Goal: Check status: Check status

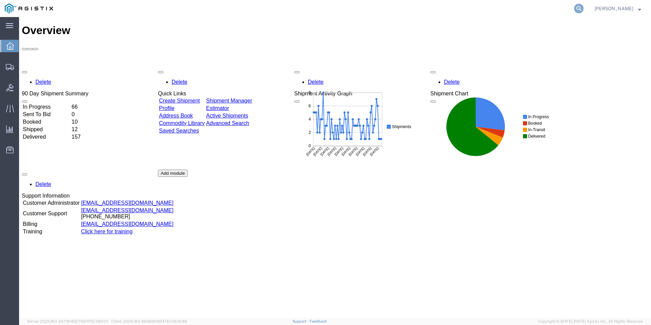
click at [574, 9] on icon at bounding box center [579, 9] width 10 height 10
click at [412, 10] on input "search" at bounding box center [470, 8] width 207 height 16
type input "GDIT-71798"
click at [575, 7] on icon at bounding box center [579, 9] width 10 height 10
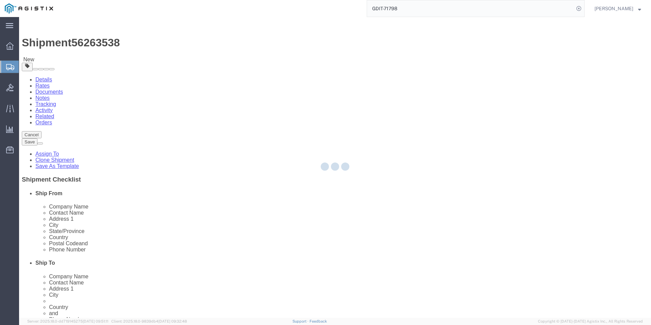
select select "69651"
select select "59114"
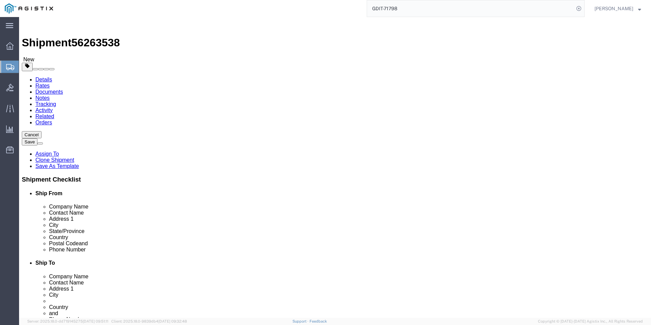
click icon
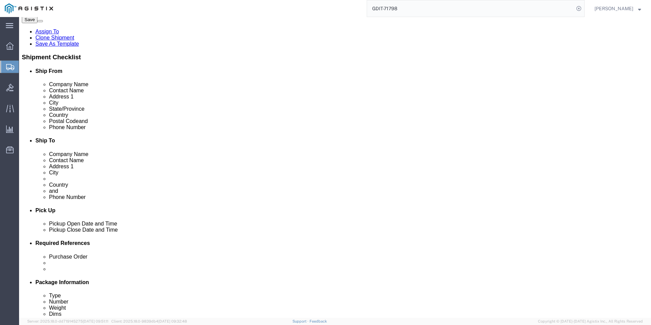
scroll to position [134, 0]
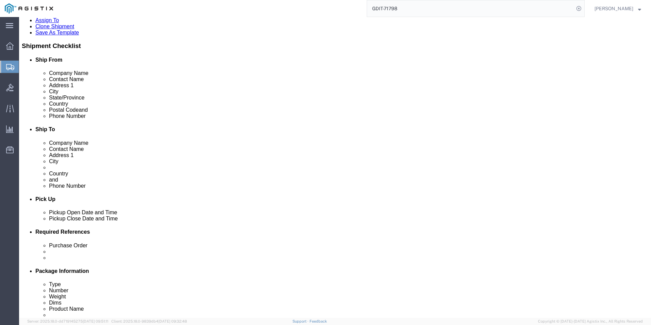
click dd "1.00 Each"
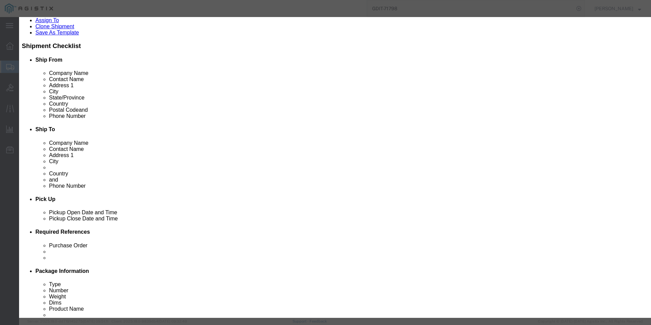
click icon "button"
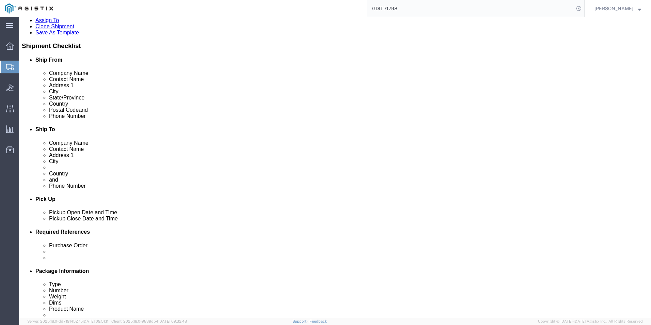
click dd "2709.69 USD"
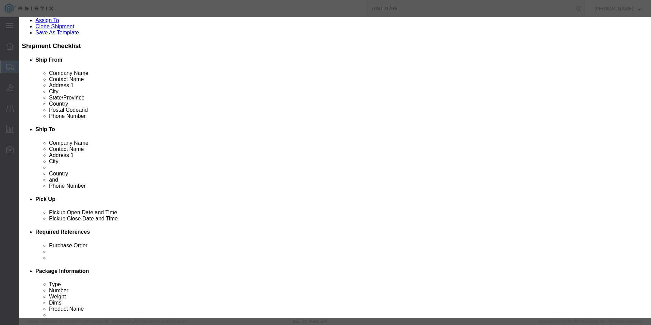
click h3 "Edit content"
click icon "button"
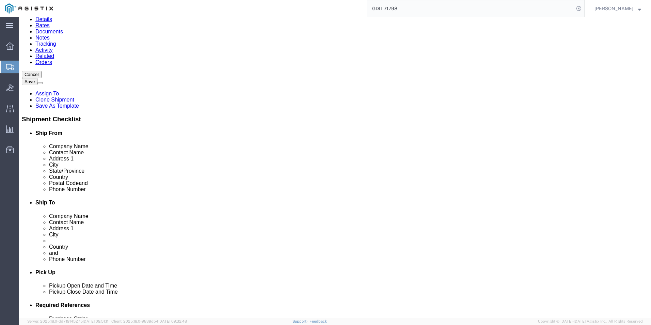
scroll to position [0, 0]
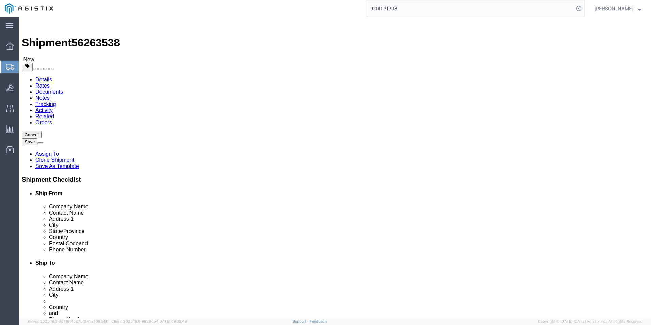
click icon
drag, startPoint x: 447, startPoint y: 154, endPoint x: 333, endPoint y: 157, distance: 114.5
click div "Address 1 Base Militare Americana - CNE-CNA-C6F N66"
drag, startPoint x: 405, startPoint y: 165, endPoint x: 331, endPoint y: 166, distance: 73.9
click div "Address 2 Viale Fulco Ruffo Di Calabria"
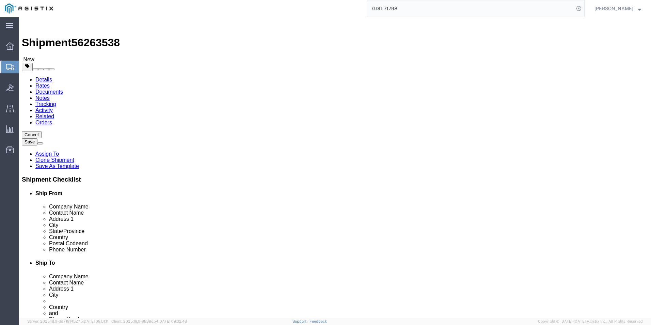
drag, startPoint x: 393, startPoint y: 231, endPoint x: 351, endPoint y: 227, distance: 42.5
click input "[PHONE_NUMBER]"
click icon
click dd "75.00 Each"
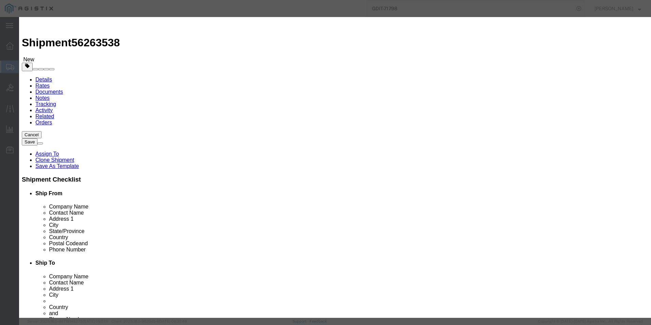
drag, startPoint x: 258, startPoint y: 138, endPoint x: 173, endPoint y: 139, distance: 84.8
click div "Model MX7-SFP-FXT-PoE+"
click icon "button"
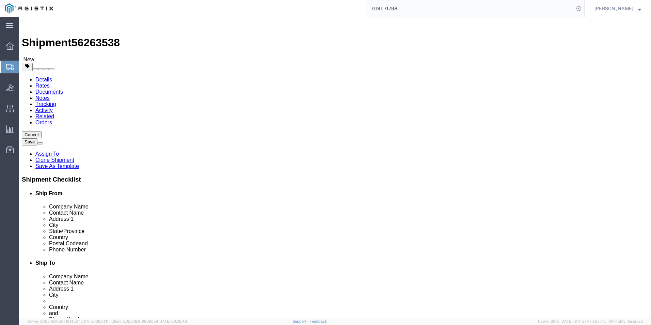
click dd "867.21 USD"
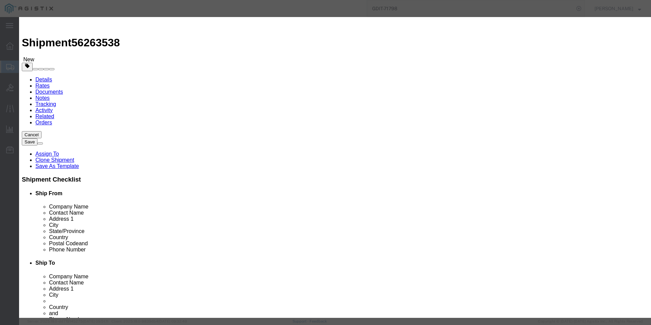
drag, startPoint x: 242, startPoint y: 137, endPoint x: 190, endPoint y: 141, distance: 52.3
click div "A7L704-1000-WHT"
drag, startPoint x: 247, startPoint y: 51, endPoint x: 196, endPoint y: 57, distance: 51.4
click input "CAT6 1000FT CABLE"
click textarea "CAT6 1000FT CABLE"
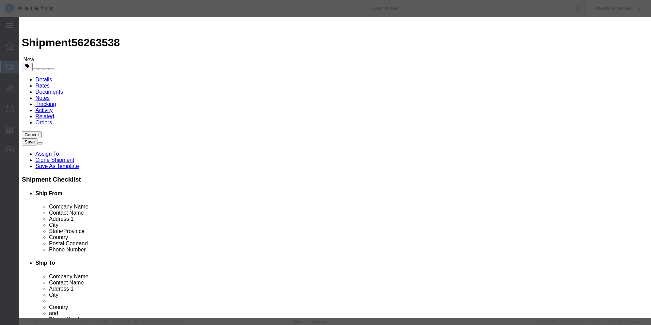
drag, startPoint x: 410, startPoint y: 52, endPoint x: 434, endPoint y: 52, distance: 23.5
click textarea "CAT6 1000FT CABLE"
drag, startPoint x: 244, startPoint y: 137, endPoint x: 187, endPoint y: 137, distance: 56.5
click div "Model A7L704-1000-WHT"
click icon "button"
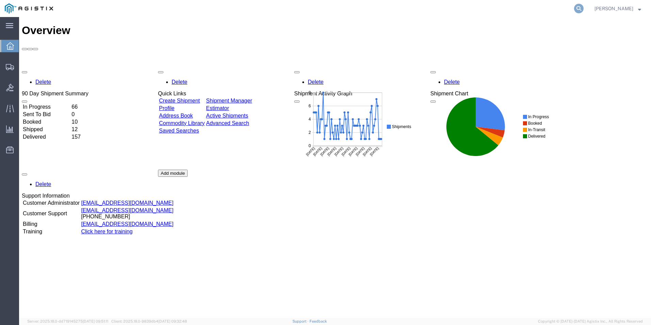
click at [580, 9] on icon at bounding box center [579, 9] width 10 height 10
click at [491, 10] on input "search" at bounding box center [470, 8] width 207 height 16
type input "GDIT-71798"
click at [576, 9] on icon at bounding box center [579, 9] width 10 height 10
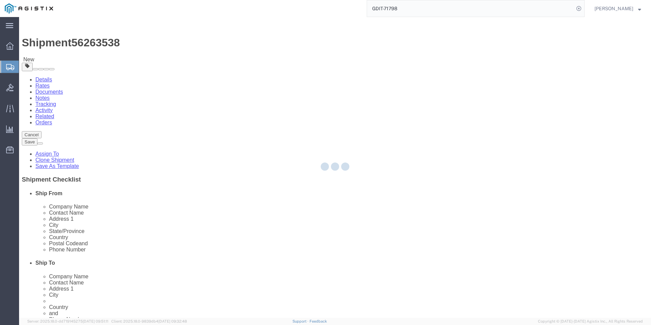
select select "69651"
select select "59114"
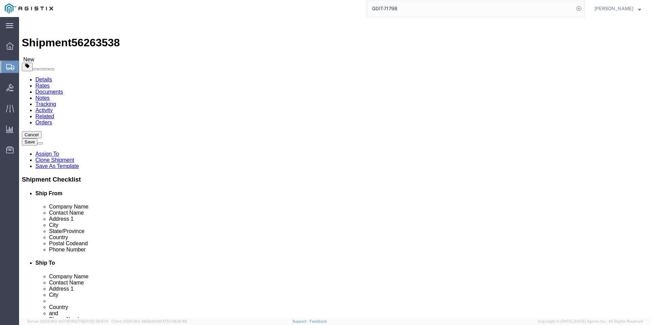
click icon
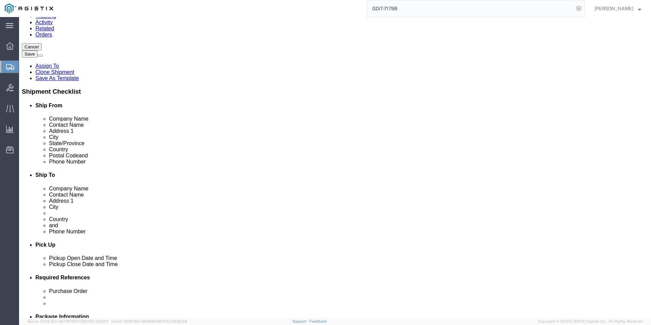
scroll to position [65, 0]
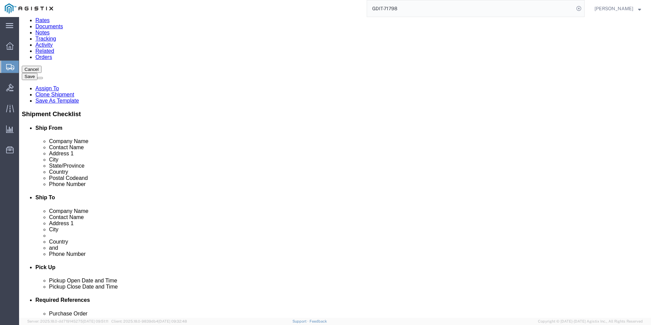
click dd "867.21 USD"
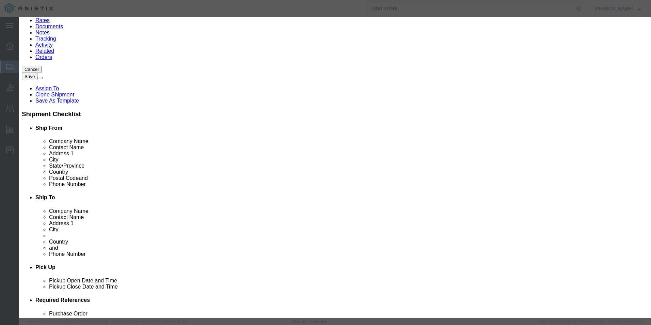
click button "button"
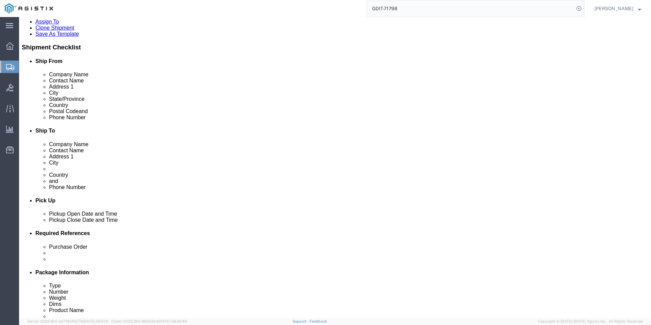
scroll to position [134, 0]
click dd "702.79 USD"
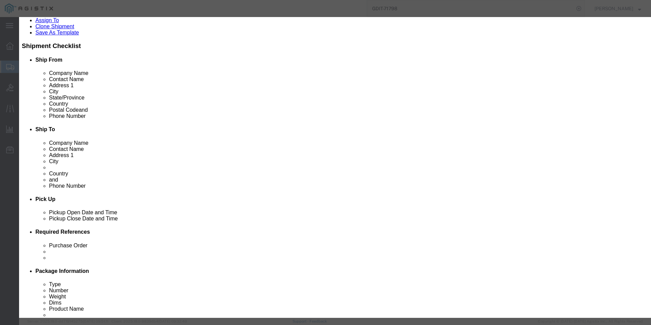
drag, startPoint x: 232, startPoint y: 137, endPoint x: 197, endPoint y: 139, distance: 35.1
click div "Model SRW18USDP"
click button "button"
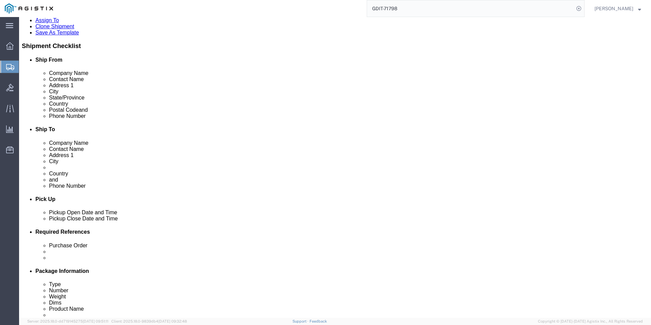
click dd "702.79 USD"
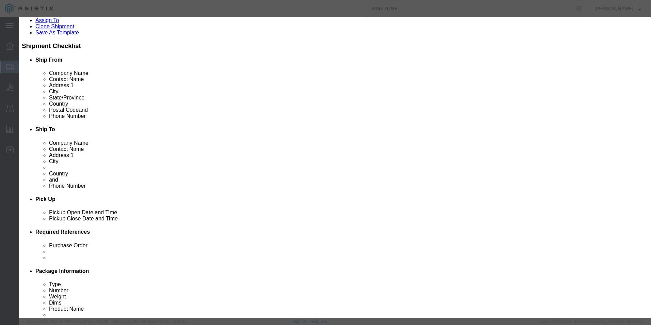
click h3 "Edit content"
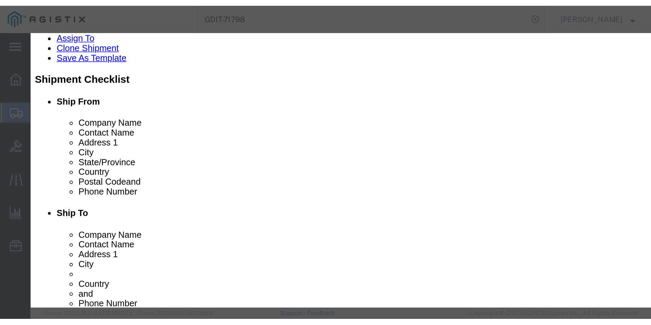
scroll to position [122, 0]
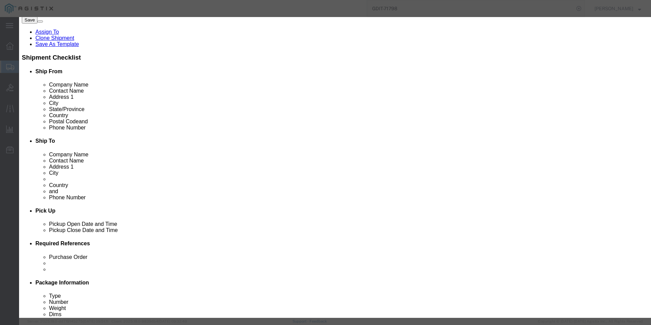
click button "button"
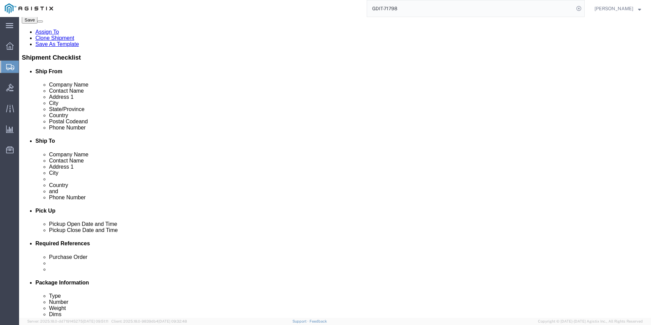
click div "Shipment Information Package Information Special Services Loading Routing"
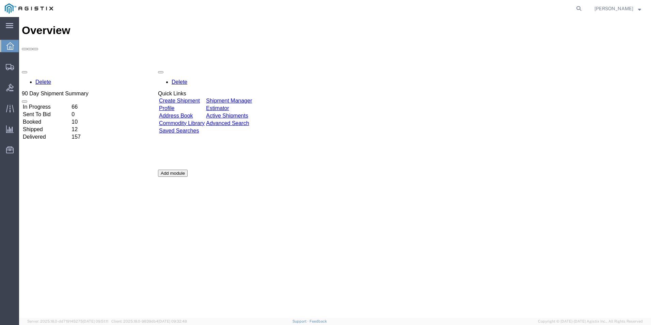
click at [190, 98] on link "Create Shipment" at bounding box center [179, 101] width 41 height 6
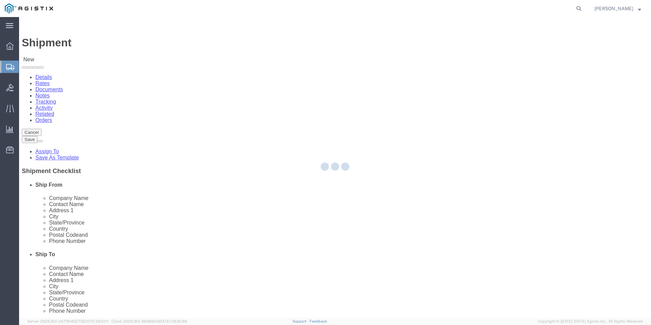
select select
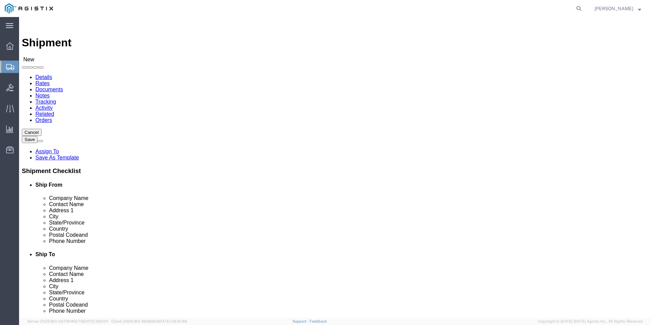
scroll to position [69, 0]
select select "69651"
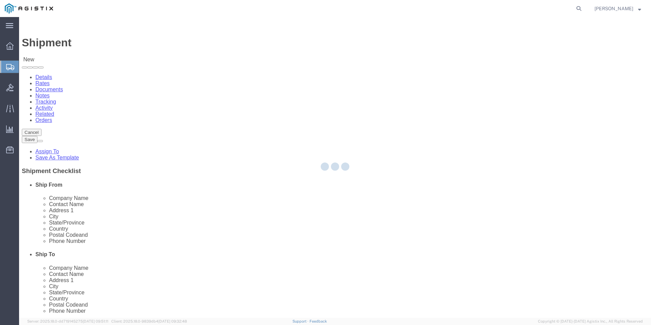
type input "USBICES-X"
type input "[STREET_ADDRESS][PERSON_NAME]"
type input "[GEOGRAPHIC_DATA]"
type input "22180"
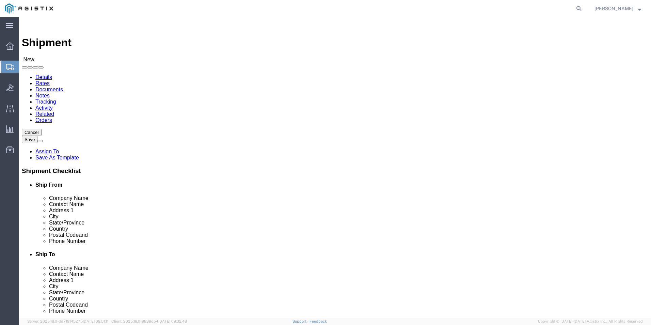
select select "VA"
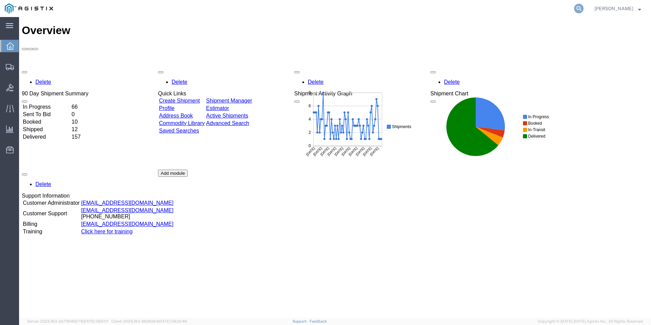
click at [579, 8] on icon at bounding box center [579, 9] width 10 height 10
click at [499, 9] on input "search" at bounding box center [470, 8] width 207 height 16
type input "GDIT-71798"
click at [577, 9] on icon at bounding box center [579, 9] width 10 height 10
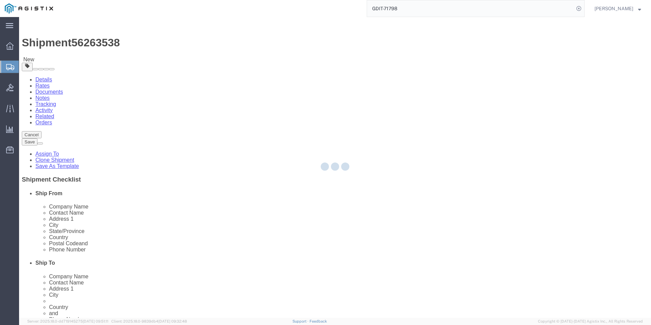
select select "69651"
select select "59114"
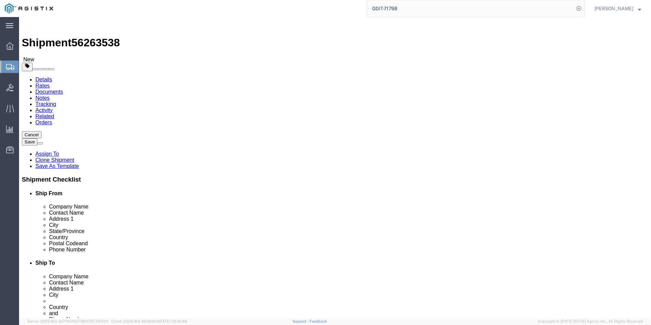
click input "text"
click link "Package Information"
click icon
drag, startPoint x: 340, startPoint y: 153, endPoint x: 441, endPoint y: 152, distance: 101.2
click input "Base Militare Americana - CNE-CNA-C6F N66"
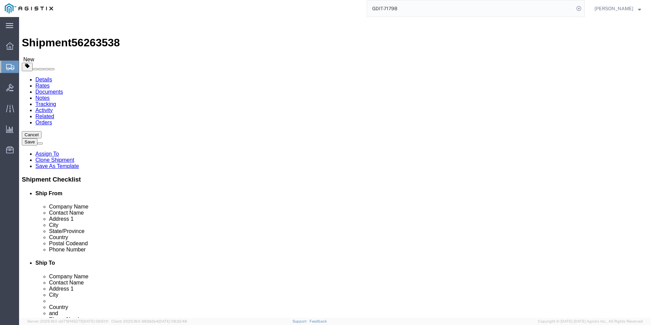
drag, startPoint x: 397, startPoint y: 169, endPoint x: 324, endPoint y: 174, distance: 72.4
click div "Location TM EUCOM NAVEUR My Profile Location Master Location [GEOGRAPHIC_DATA] …"
drag, startPoint x: 370, startPoint y: 179, endPoint x: 324, endPoint y: 180, distance: 46.0
click div "City [GEOGRAPHIC_DATA]"
drag, startPoint x: 348, startPoint y: 231, endPoint x: 404, endPoint y: 231, distance: 56.2
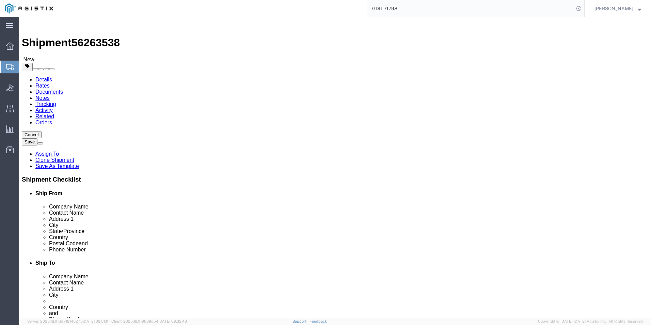
click input "[PHONE_NUMBER]"
click icon
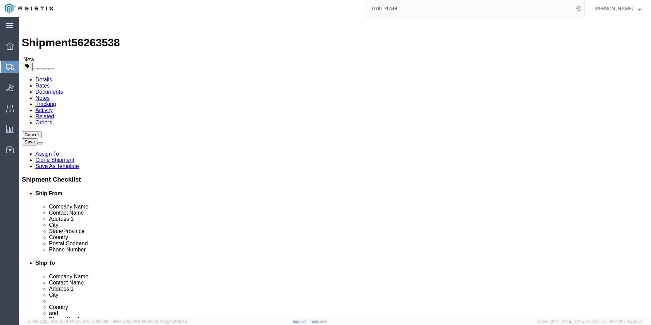
click icon
click dd "10500.00 USD"
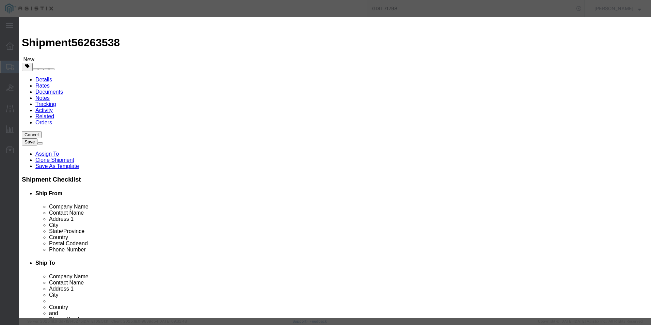
click icon "button"
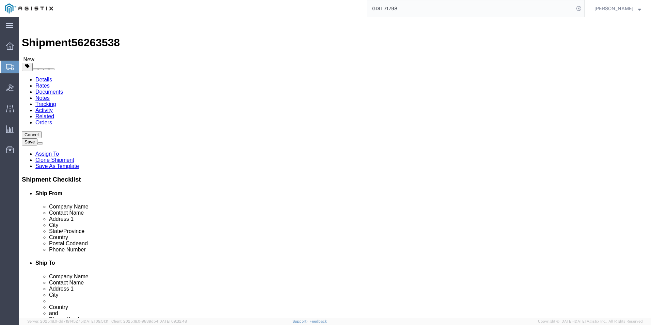
click dd "867.21 USD"
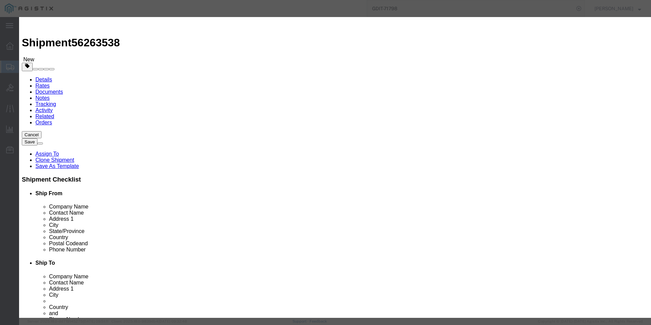
click icon "button"
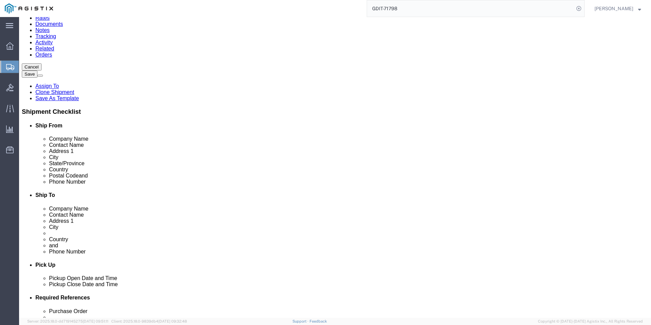
scroll to position [68, 0]
click dd "1.00 Each"
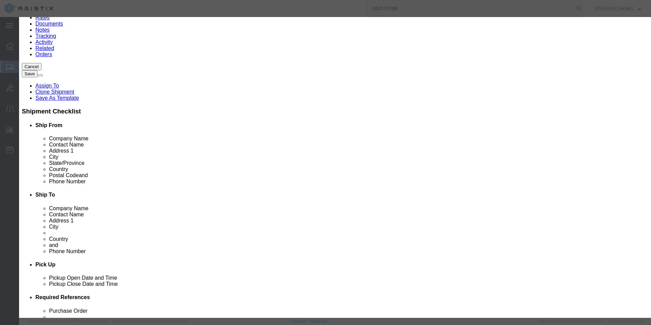
scroll to position [103, 0]
